Goal: Task Accomplishment & Management: Complete application form

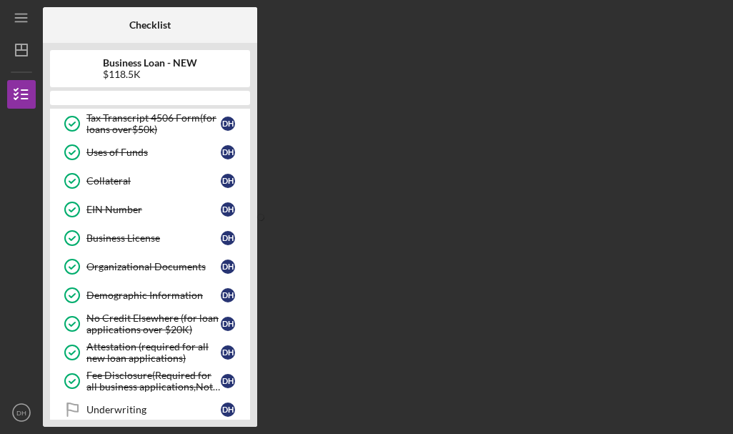
scroll to position [416, 0]
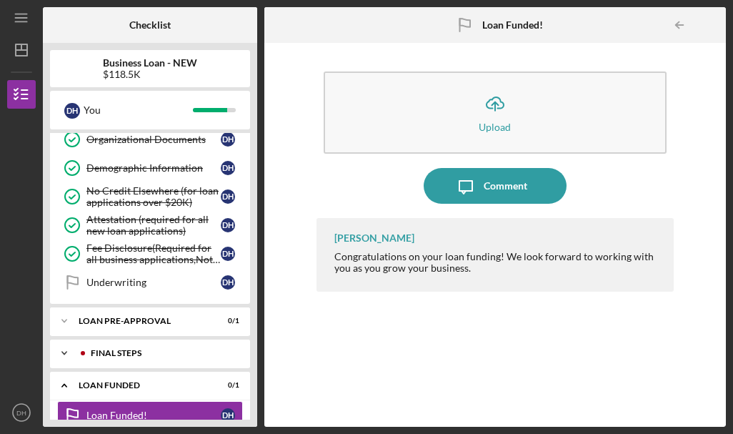
click at [142, 353] on div "FINAL STEPS" at bounding box center [161, 353] width 141 height 9
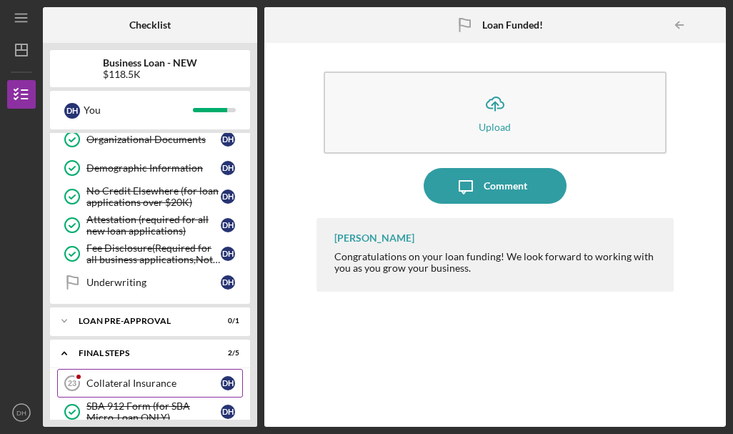
click at [146, 381] on div "Collateral Insurance" at bounding box center [153, 382] width 134 height 11
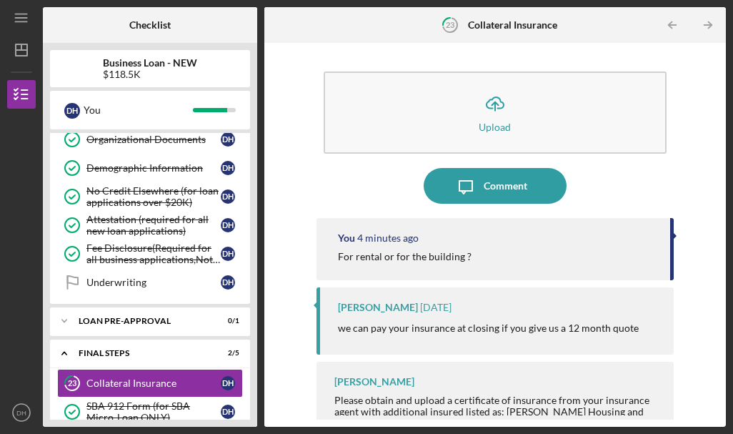
scroll to position [14, 0]
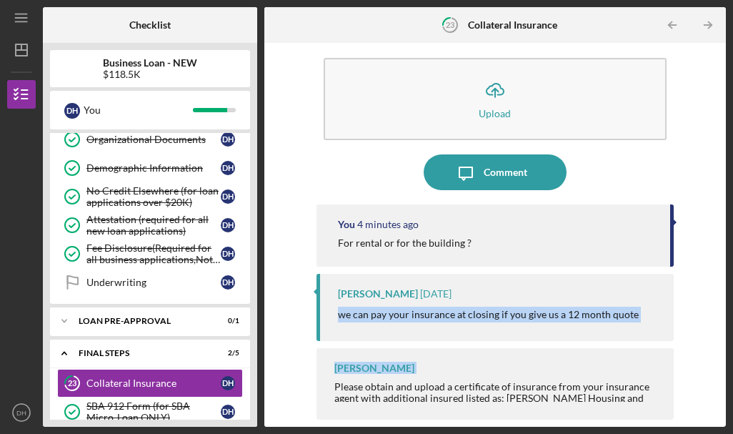
drag, startPoint x: 317, startPoint y: 327, endPoint x: 322, endPoint y: 386, distance: 59.5
click at [322, 386] on div "You 4 minutes ago For rental or for the building ? [PERSON_NAME] [DATE] we can …" at bounding box center [495, 297] width 358 height 187
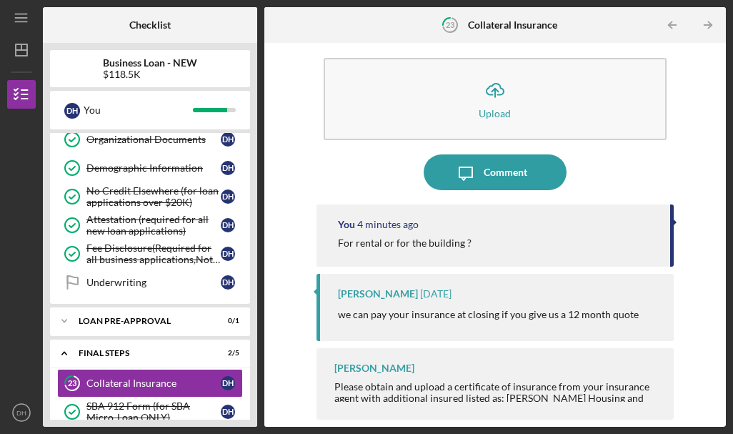
drag, startPoint x: 322, startPoint y: 386, endPoint x: 295, endPoint y: 399, distance: 29.7
click at [295, 399] on div "Icon/Upload Upload Icon/Message Comment You 4 minutes ago For rental or for the…" at bounding box center [494, 234] width 447 height 369
click at [411, 385] on div "Please obtain and upload a certificate of insurance from your insurance agent w…" at bounding box center [497, 404] width 326 height 46
